Goal: Transaction & Acquisition: Download file/media

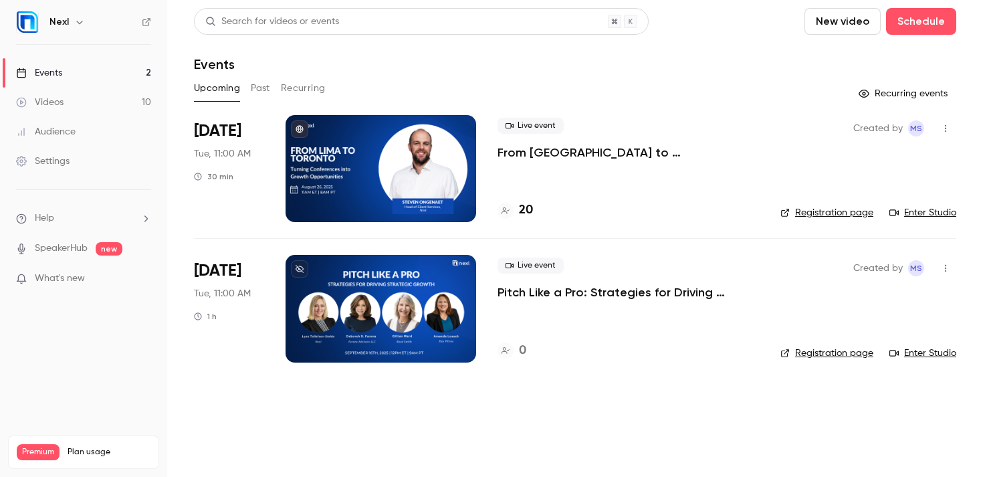
click at [266, 90] on button "Past" at bounding box center [260, 88] width 19 height 21
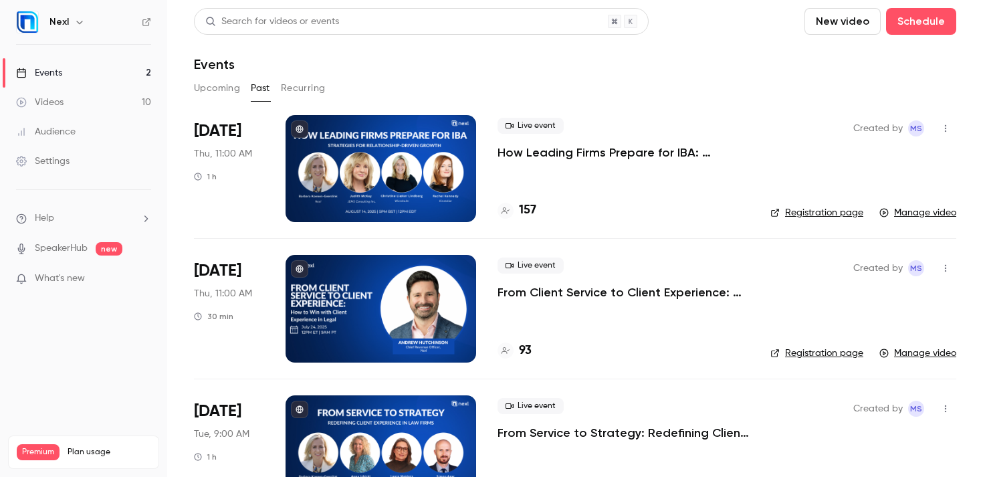
click at [535, 157] on p "How Leading Firms Prepare for IBA: Strategies for Relationship-Driven Growth" at bounding box center [623, 152] width 251 height 16
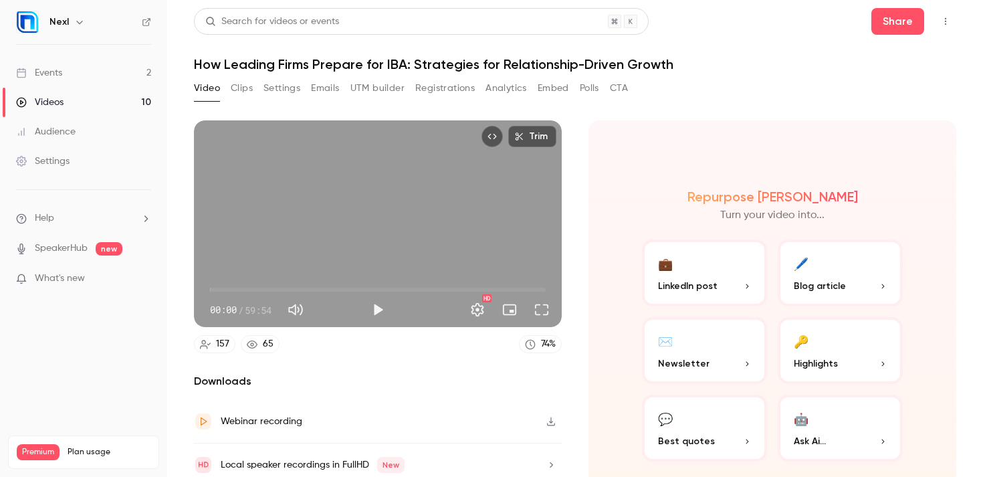
click at [508, 84] on button "Analytics" at bounding box center [506, 88] width 41 height 21
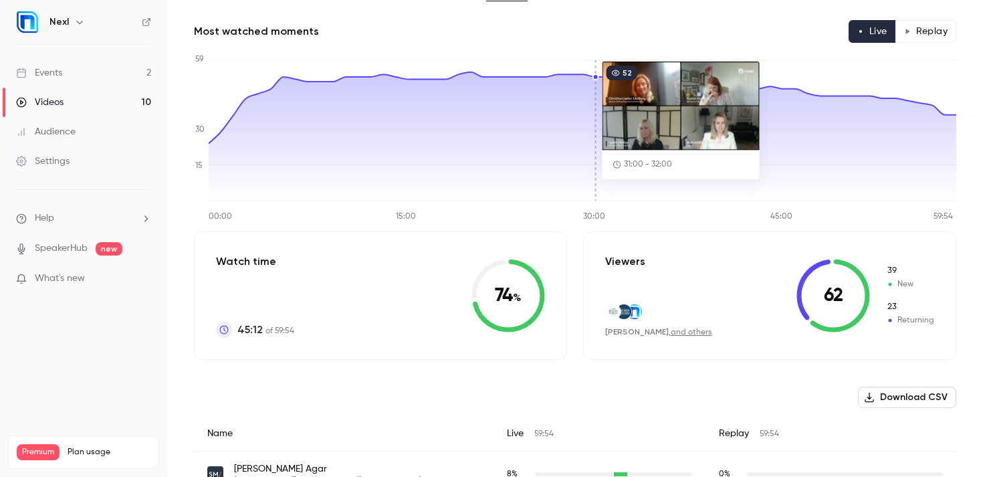
scroll to position [102, 0]
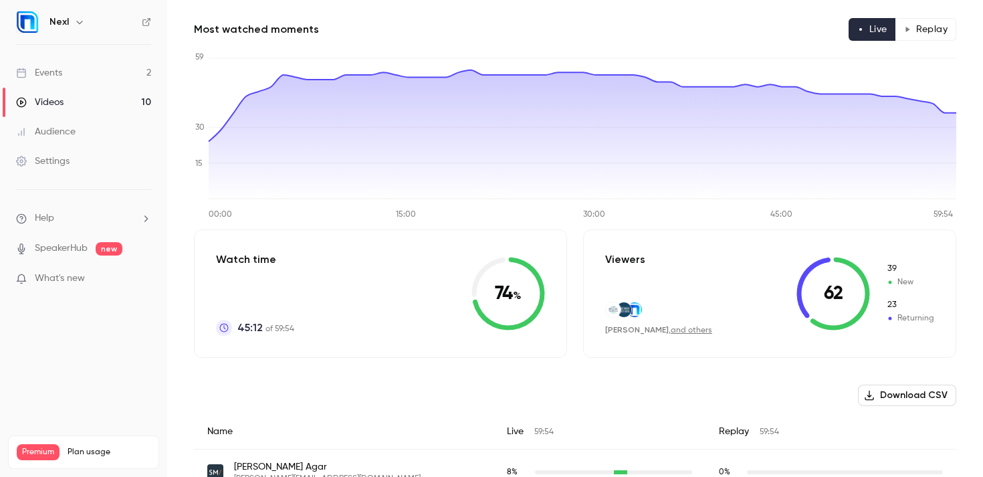
click at [887, 389] on button "Download CSV" at bounding box center [907, 395] width 98 height 21
